Goal: Find specific page/section: Find specific page/section

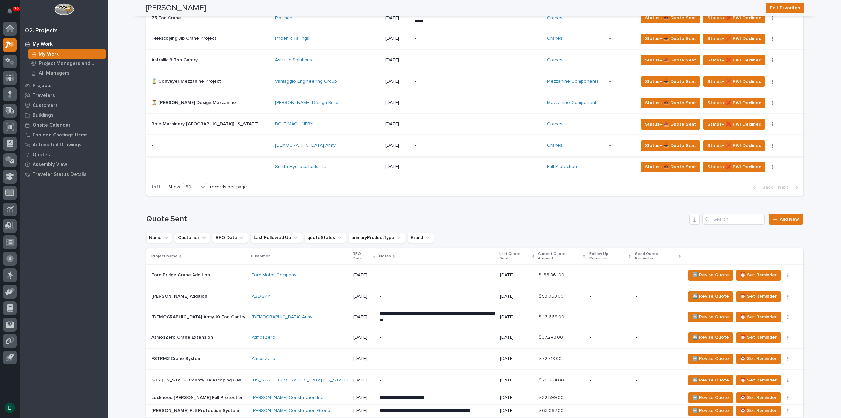
scroll to position [427, 0]
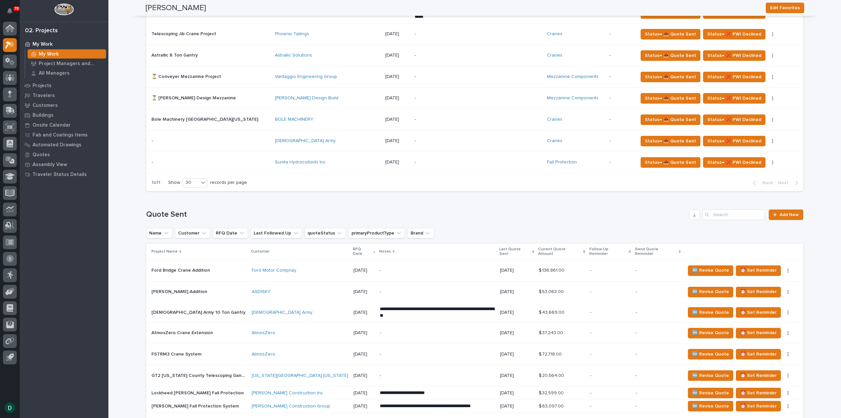
click at [214, 268] on p at bounding box center [199, 271] width 95 height 6
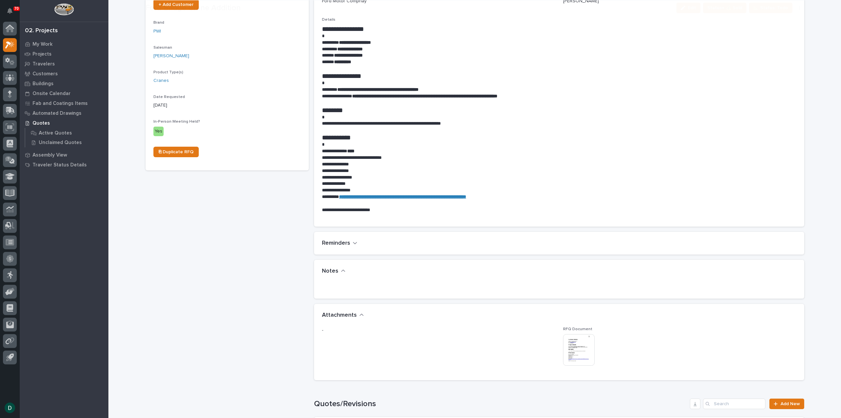
scroll to position [197, 0]
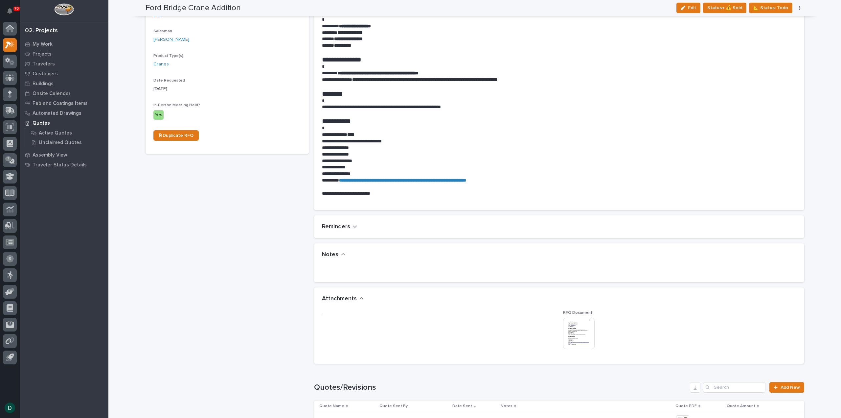
click at [586, 335] on img at bounding box center [579, 333] width 32 height 32
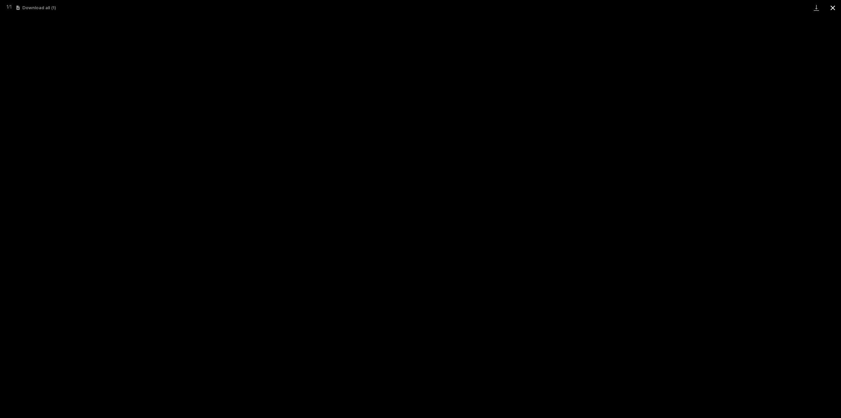
click at [832, 5] on button "Close gallery" at bounding box center [833, 7] width 16 height 15
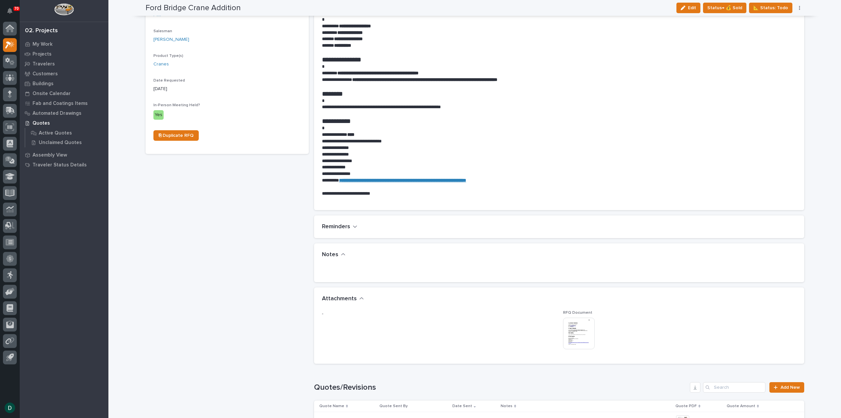
scroll to position [0, 0]
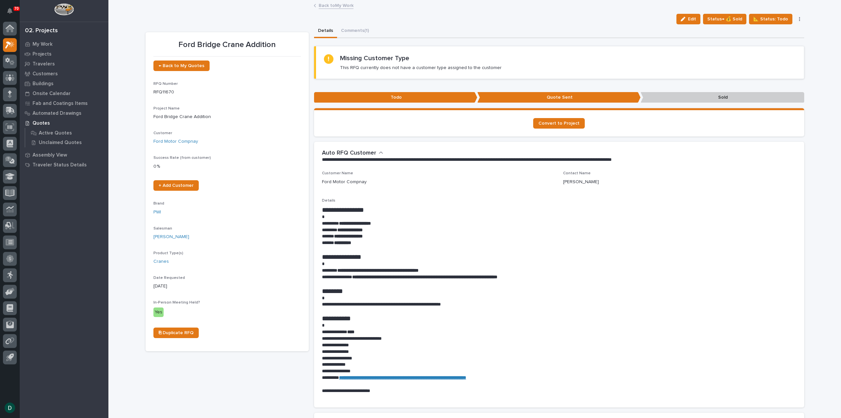
click at [338, 5] on link "Back to My Work" at bounding box center [336, 5] width 35 height 8
